Goal: Find specific page/section: Find specific page/section

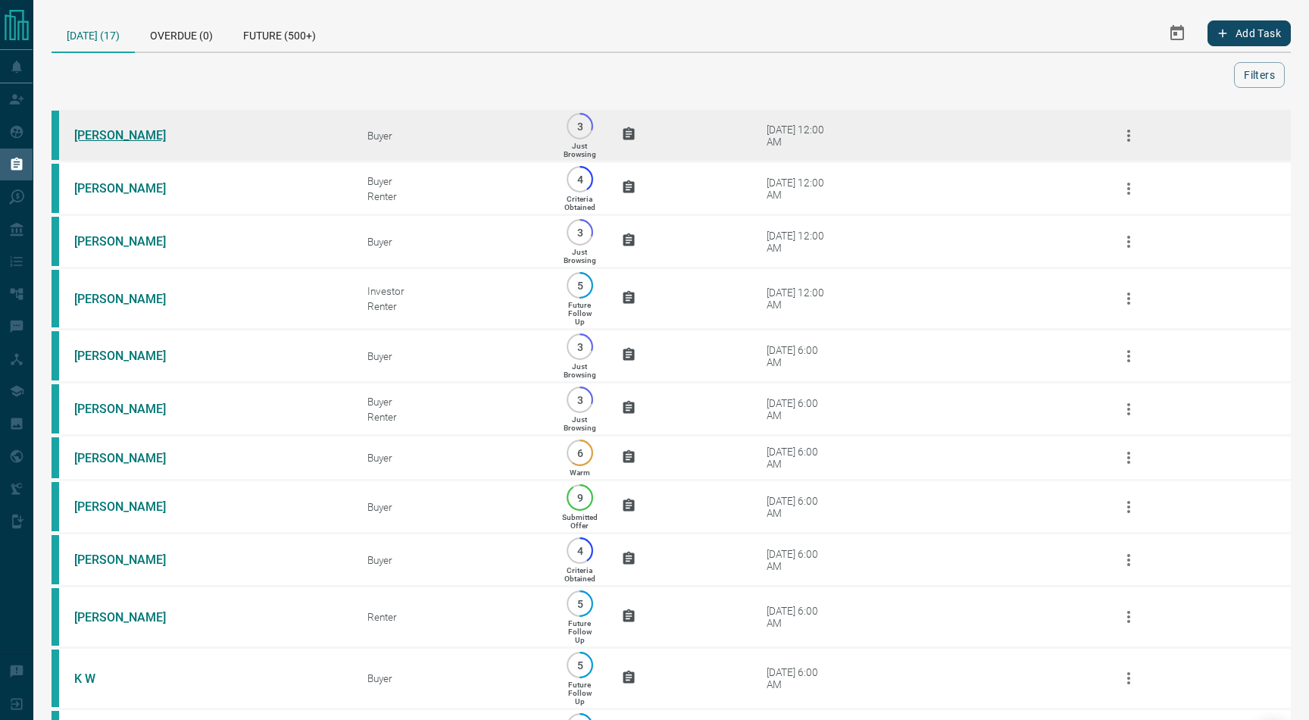
click at [112, 138] on link "[PERSON_NAME]" at bounding box center [131, 135] width 114 height 14
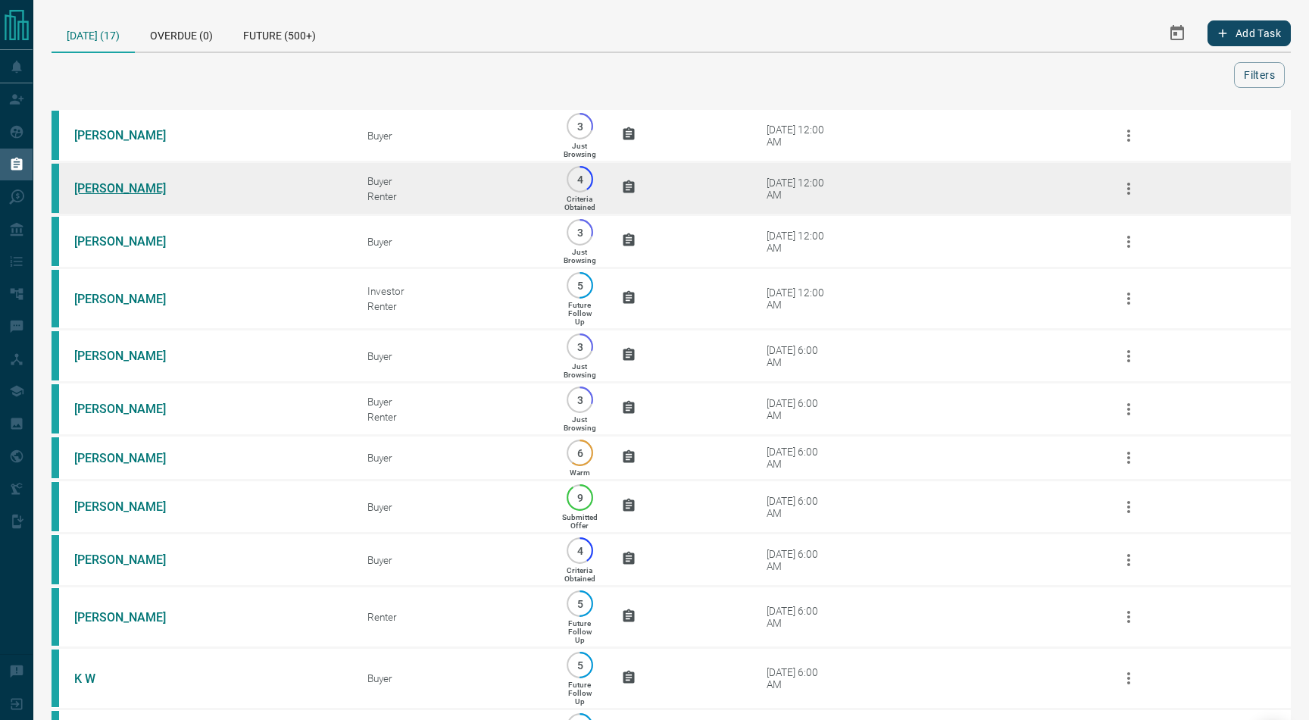
click at [114, 191] on link "[PERSON_NAME]" at bounding box center [131, 188] width 114 height 14
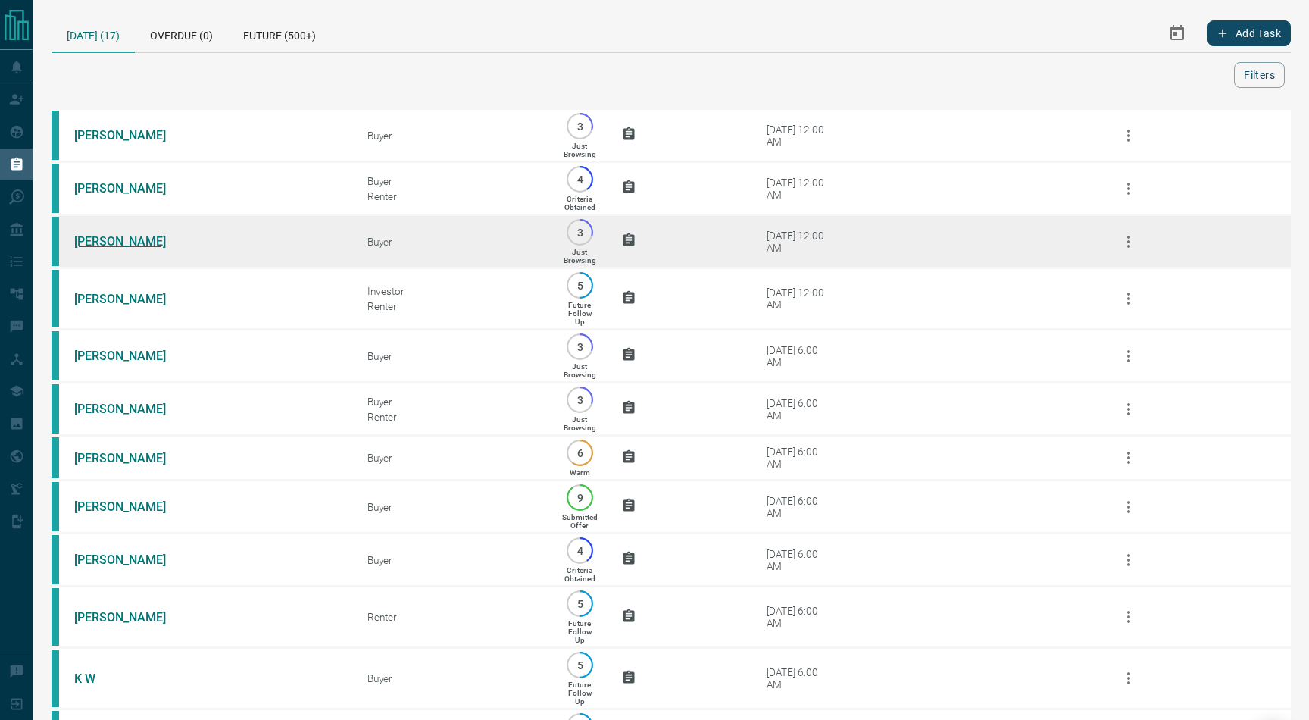
click at [111, 244] on link "[PERSON_NAME]" at bounding box center [131, 241] width 114 height 14
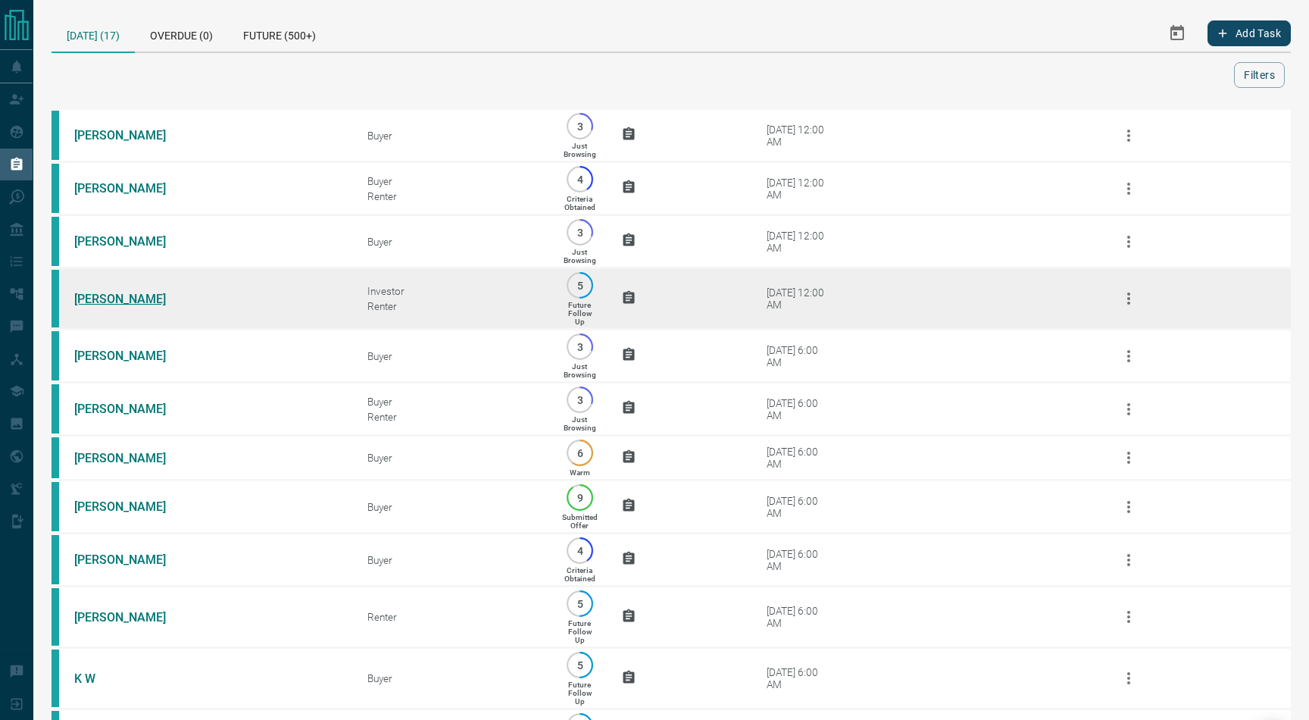
click at [111, 305] on link "[PERSON_NAME]" at bounding box center [131, 299] width 114 height 14
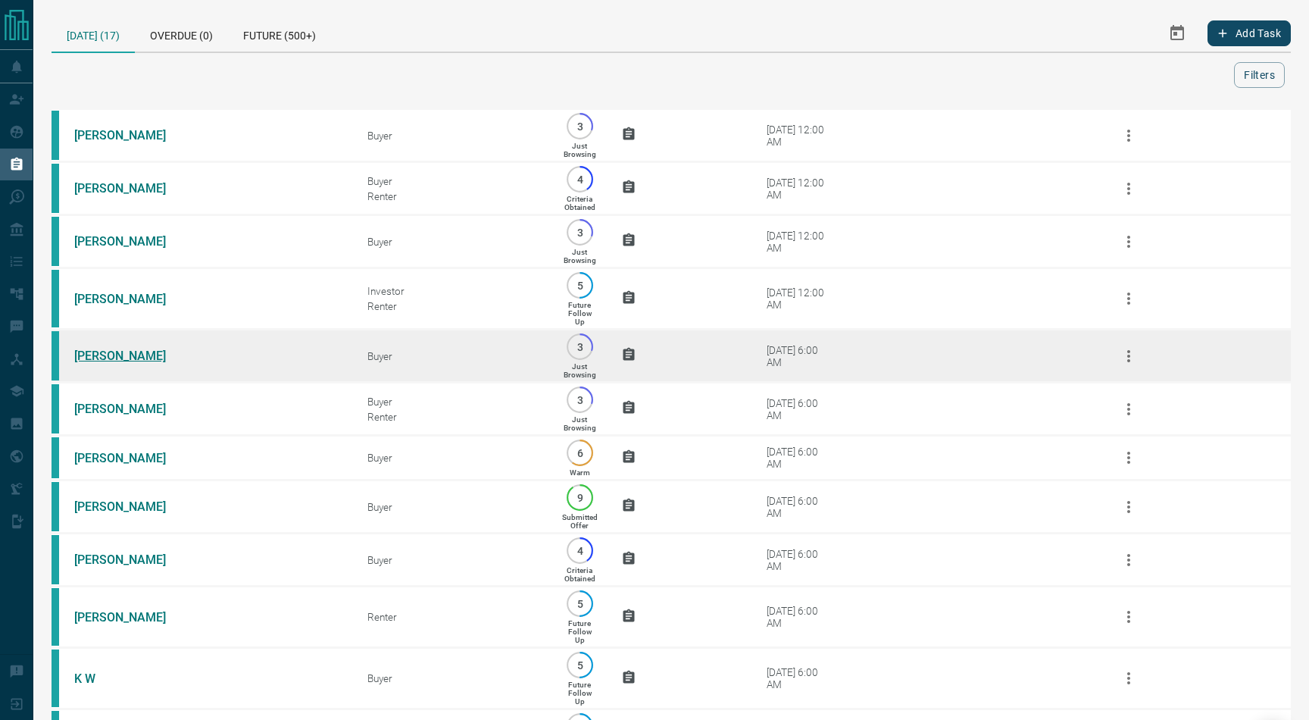
click at [120, 363] on link "[PERSON_NAME]" at bounding box center [131, 355] width 114 height 14
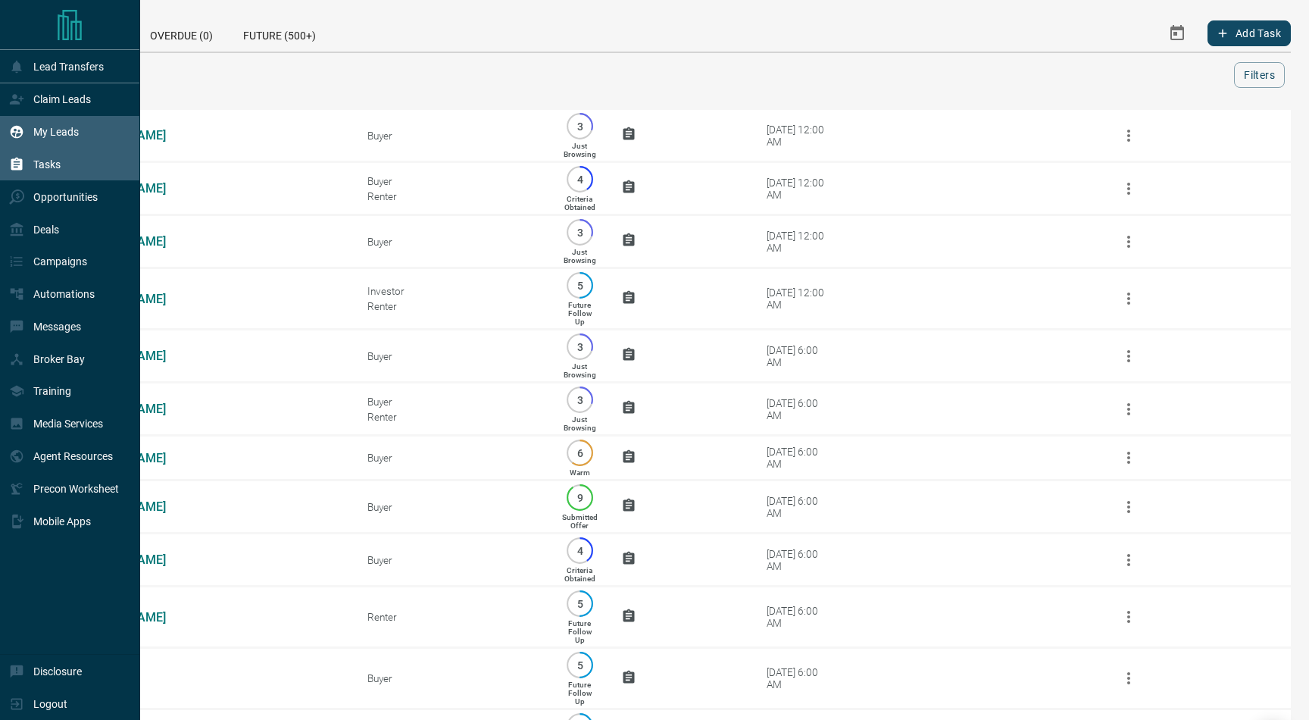
click at [58, 127] on p "My Leads" at bounding box center [55, 132] width 45 height 12
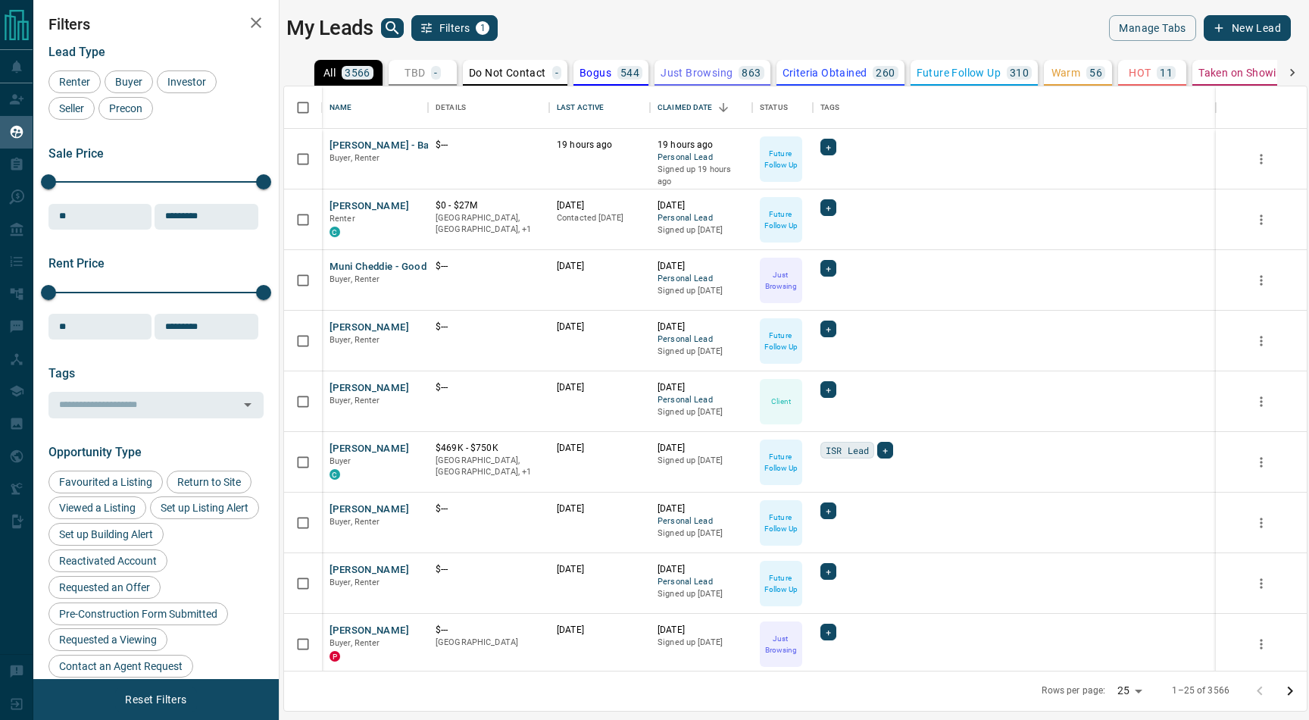
scroll to position [584, 1023]
click at [392, 28] on icon "search button" at bounding box center [392, 28] width 18 height 18
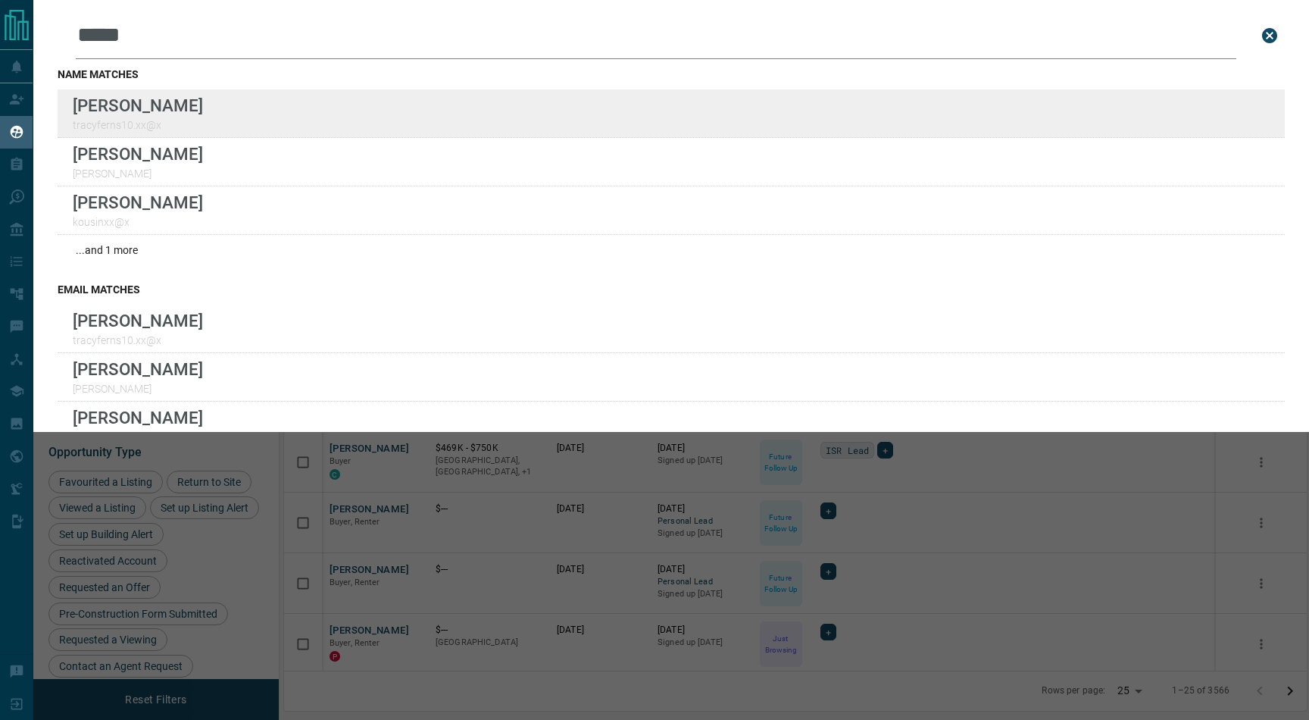
type input "*****"
click at [0, 0] on div "Lead Transfers Claim Leads My Leads Tasks Opportunities Deals Campaigns Automat…" at bounding box center [654, 350] width 1309 height 701
